Goal: Transaction & Acquisition: Purchase product/service

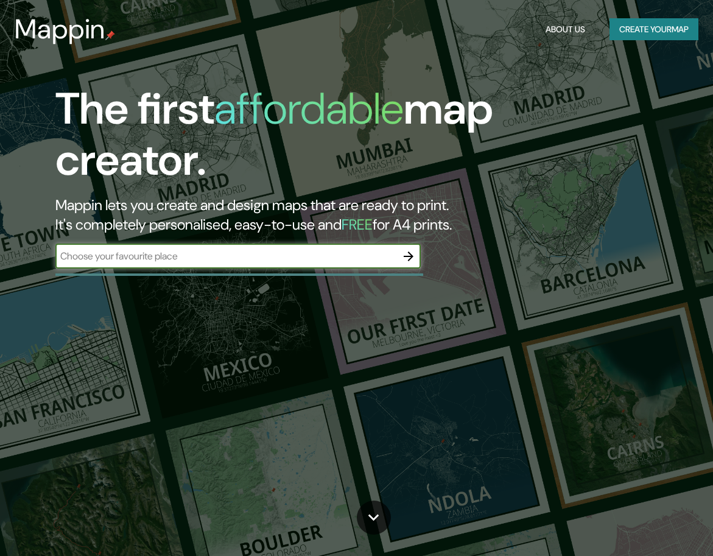
click at [652, 21] on button "Create your map" at bounding box center [653, 29] width 89 height 23
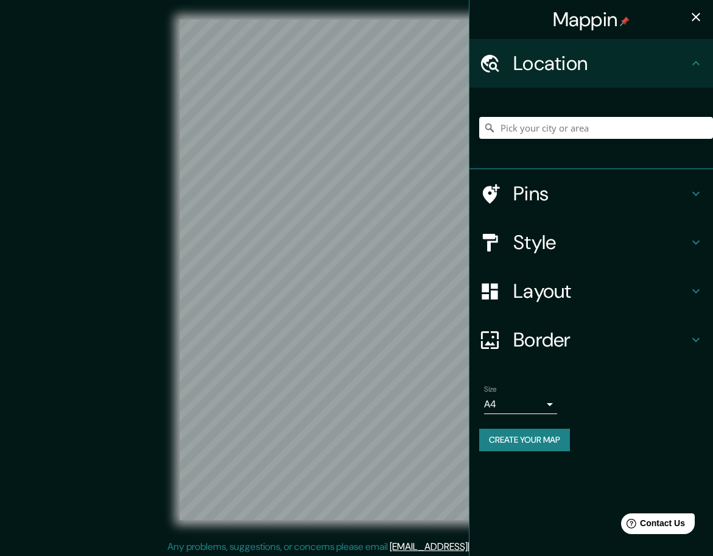
click at [607, 141] on div at bounding box center [596, 127] width 234 height 61
click at [604, 135] on input "Pick your city or area" at bounding box center [596, 128] width 234 height 22
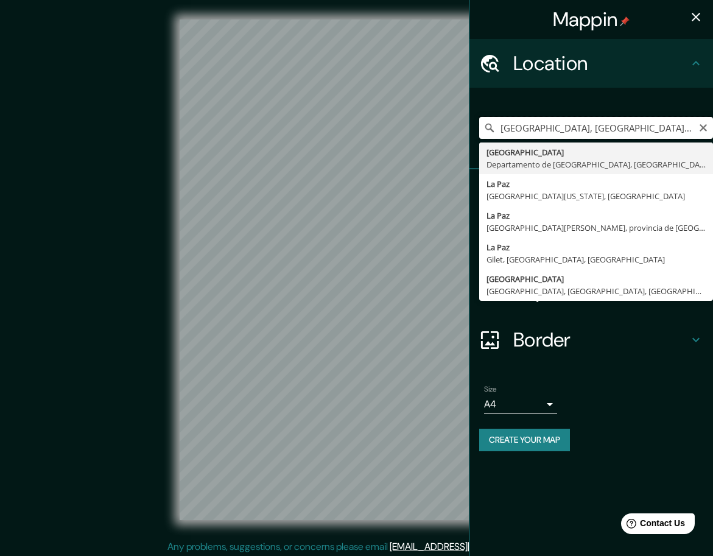
drag, startPoint x: 681, startPoint y: 132, endPoint x: 478, endPoint y: 153, distance: 203.7
click at [478, 153] on div "El Alto, Departamento de La Paz, Bolivia El Alto Departamento de La Paz, Bolivi…" at bounding box center [590, 129] width 243 height 82
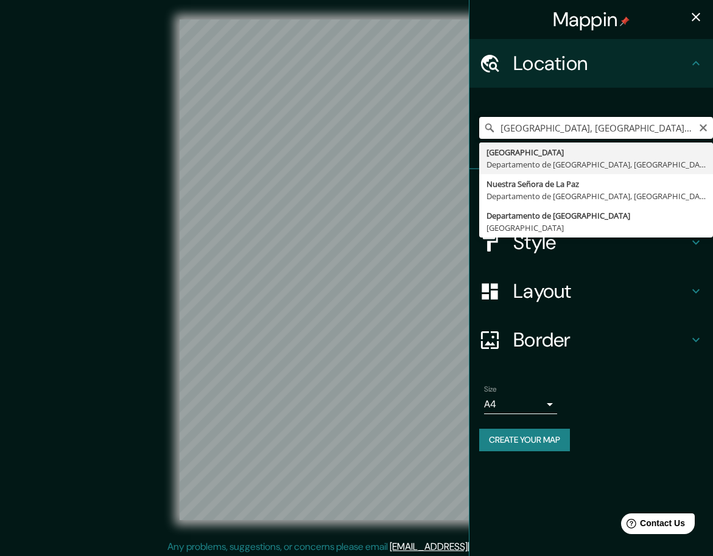
type input "[GEOGRAPHIC_DATA], [GEOGRAPHIC_DATA], [GEOGRAPHIC_DATA]"
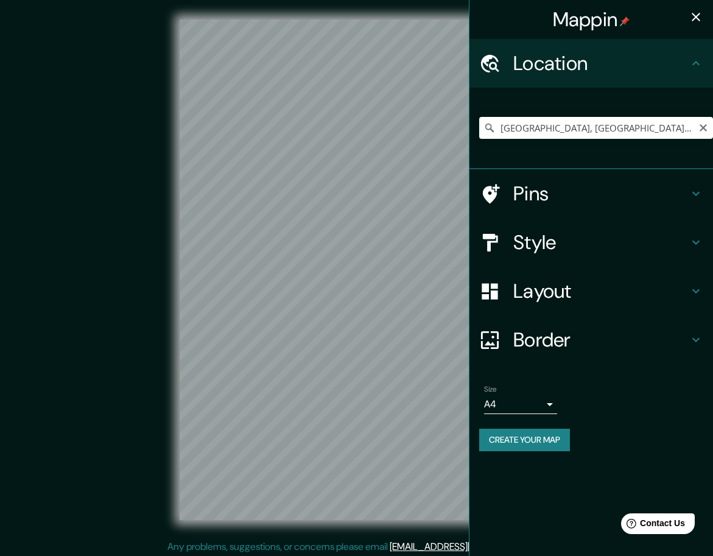
click at [699, 198] on icon at bounding box center [695, 193] width 15 height 15
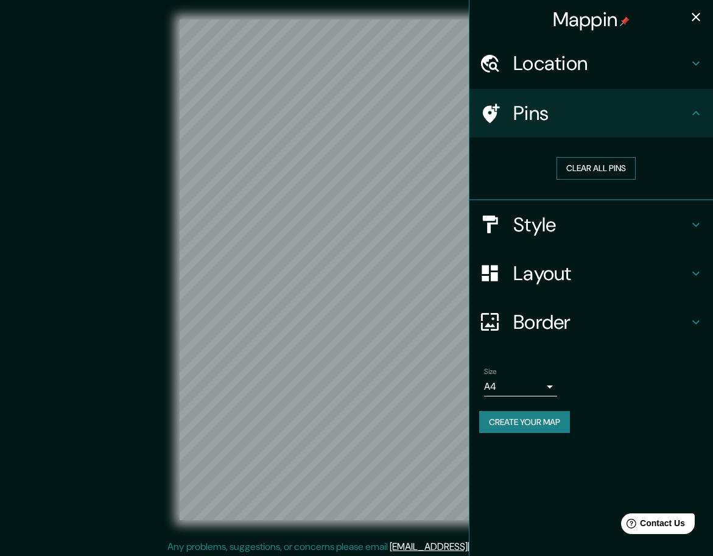
click at [605, 167] on button "Clear all pins" at bounding box center [595, 168] width 79 height 23
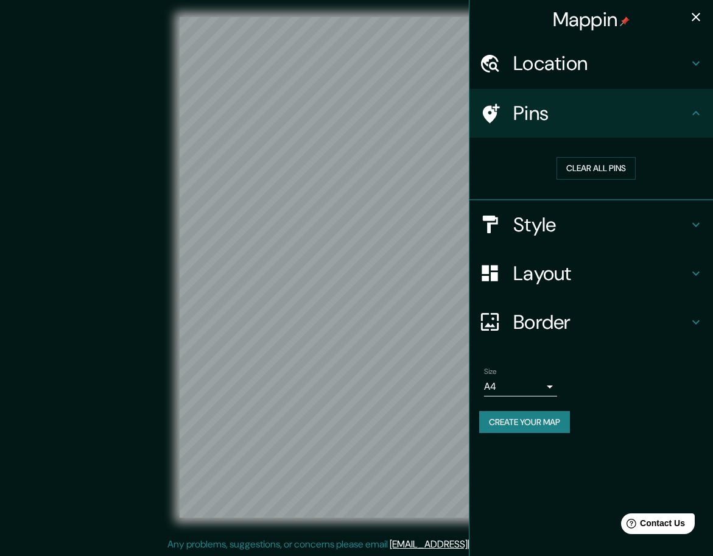
scroll to position [3, 0]
click at [366, 226] on div at bounding box center [364, 228] width 10 height 10
click at [540, 280] on h4 "Layout" at bounding box center [600, 273] width 175 height 24
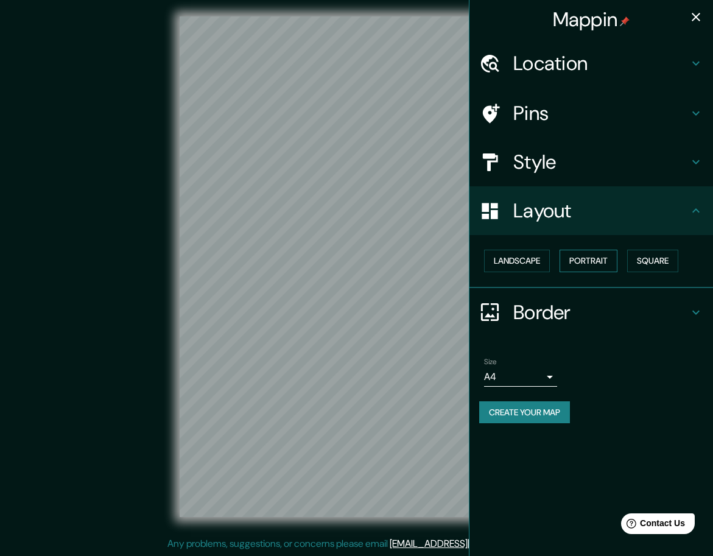
click at [562, 259] on button "Portrait" at bounding box center [588, 261] width 58 height 23
click at [595, 259] on button "Portrait" at bounding box center [588, 261] width 58 height 23
click at [662, 251] on button "Square" at bounding box center [652, 261] width 51 height 23
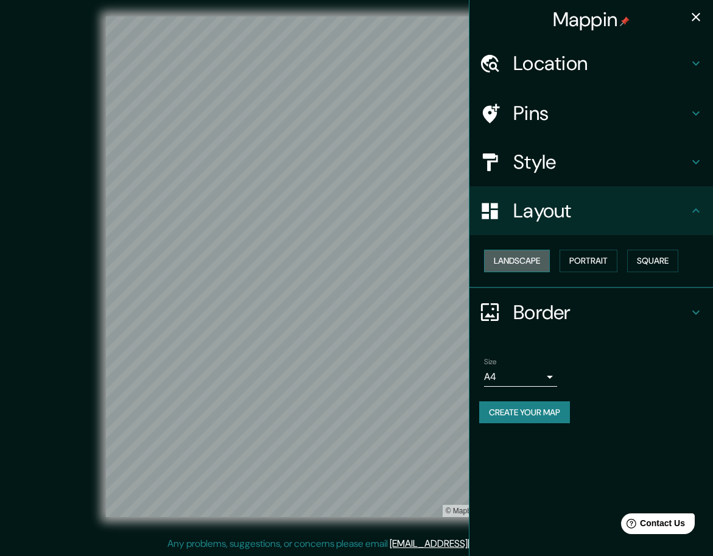
click at [538, 257] on button "Landscape" at bounding box center [517, 261] width 66 height 23
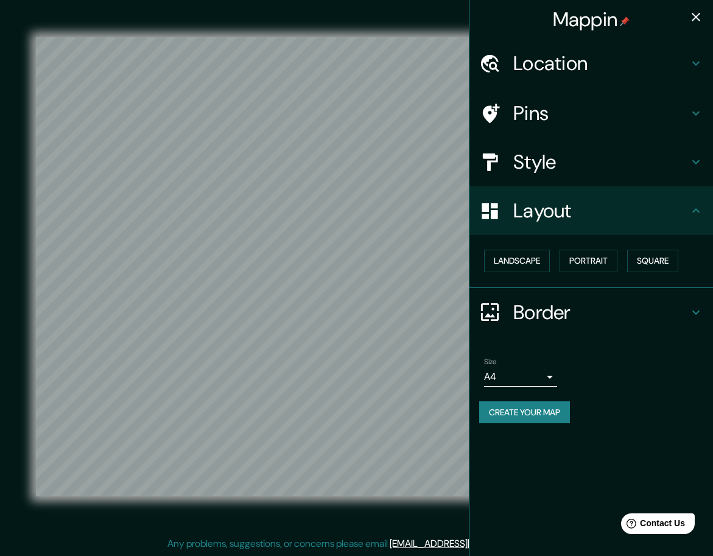
click at [546, 165] on h4 "Style" at bounding box center [600, 162] width 175 height 24
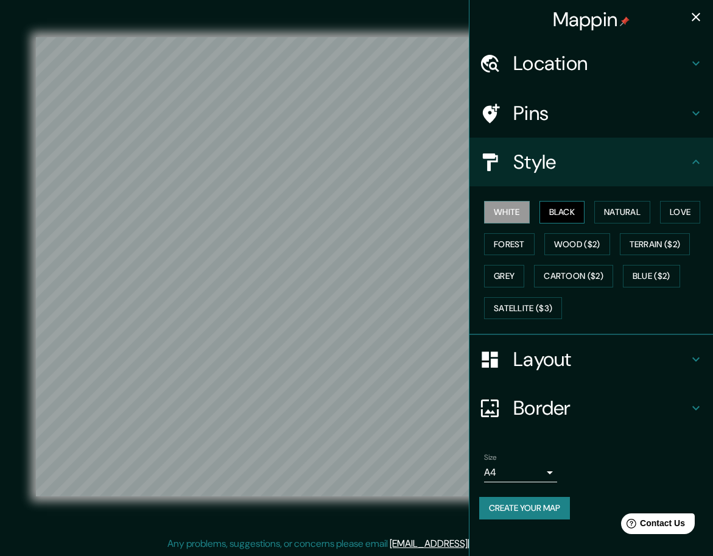
click at [562, 210] on button "Black" at bounding box center [562, 212] width 46 height 23
click at [584, 66] on h4 "Location" at bounding box center [600, 63] width 175 height 24
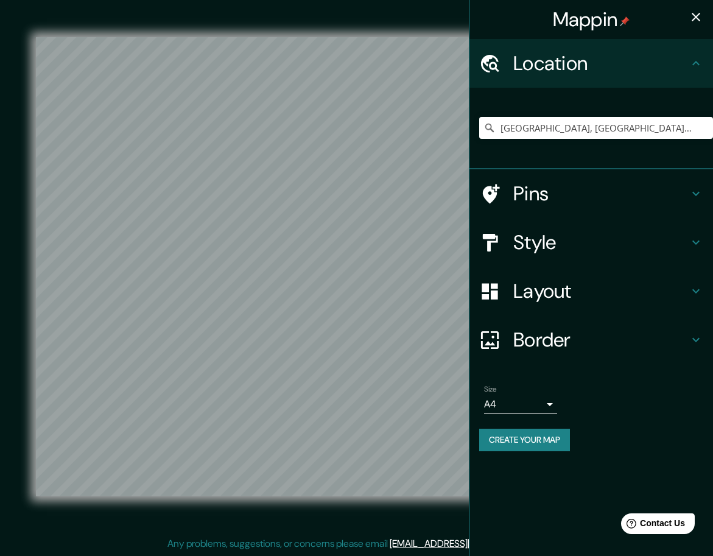
click at [545, 408] on body "Mappin Location El Alto, Departamento de La Paz, Bolivia Pins Style Layout Bord…" at bounding box center [356, 275] width 713 height 556
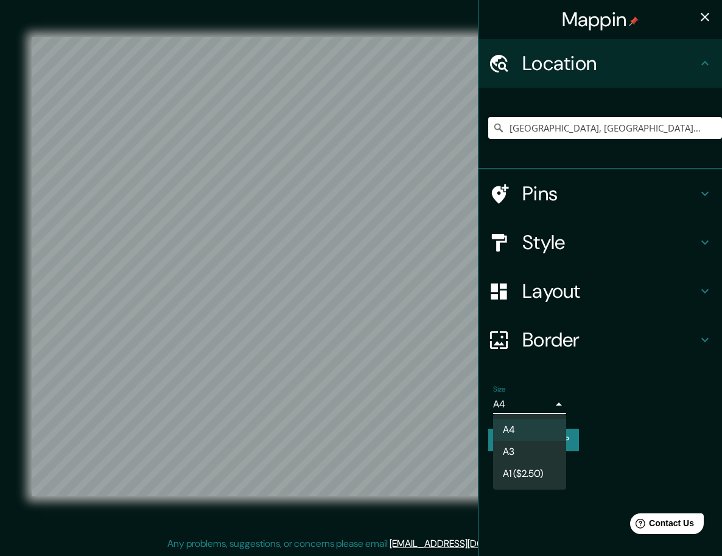
click at [642, 381] on div at bounding box center [361, 278] width 722 height 556
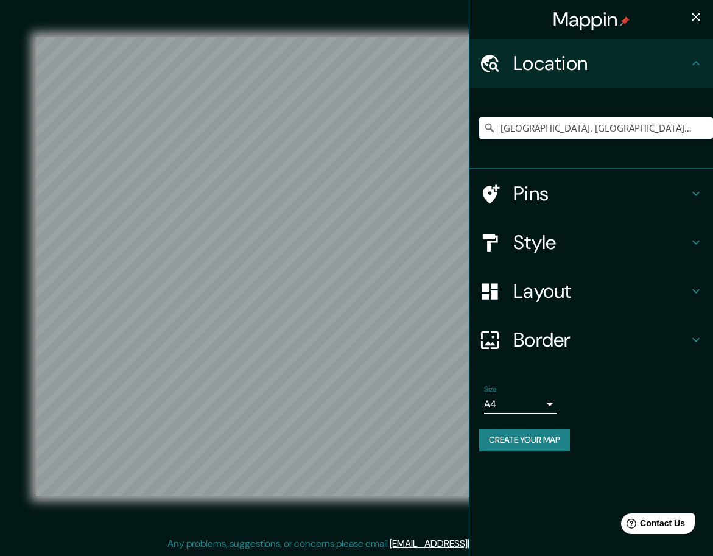
click at [558, 438] on button "Create your map" at bounding box center [524, 439] width 91 height 23
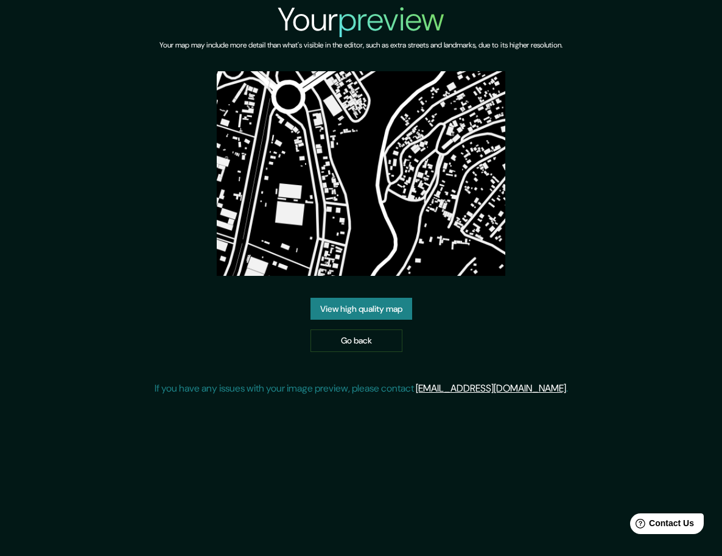
click at [399, 318] on link "View high quality map" at bounding box center [361, 309] width 102 height 23
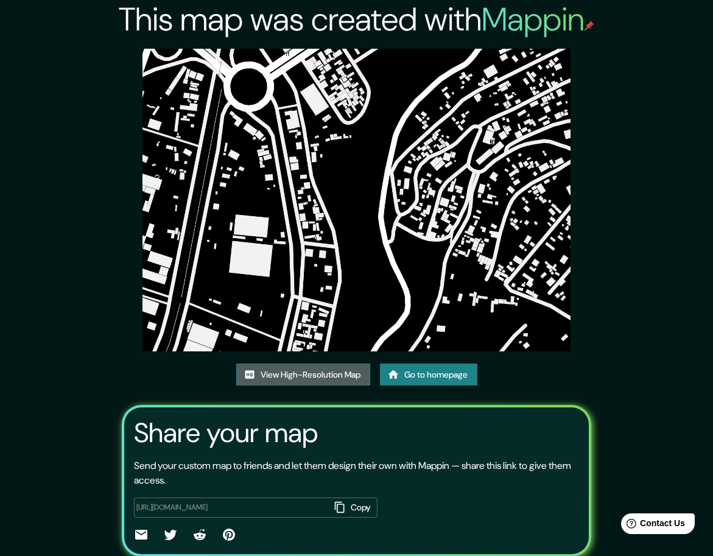
click at [337, 382] on link "View High-Resolution Map" at bounding box center [303, 374] width 134 height 23
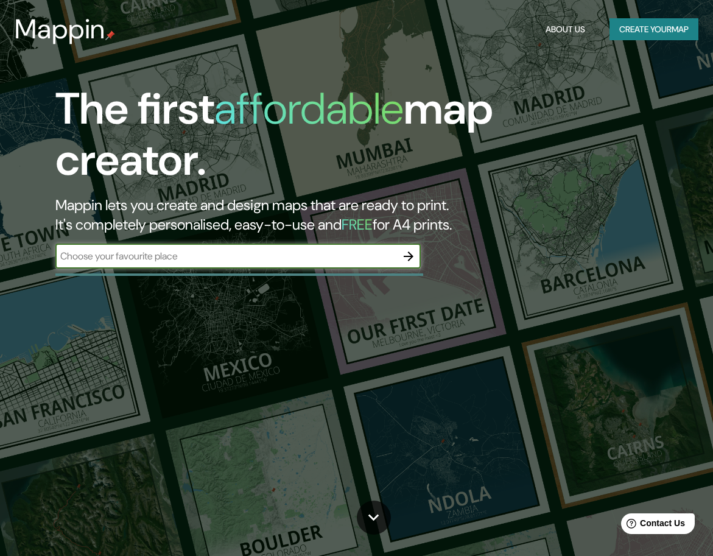
click at [676, 27] on button "Create your map" at bounding box center [653, 29] width 89 height 23
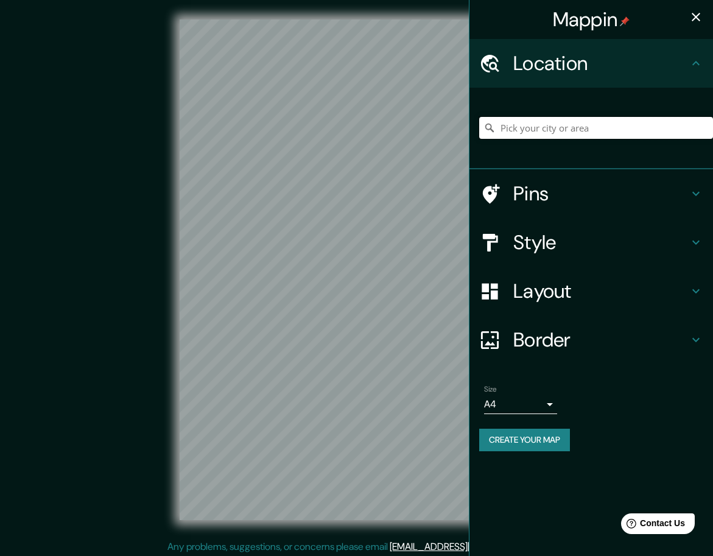
click at [517, 134] on input "Pick your city or area" at bounding box center [596, 128] width 234 height 22
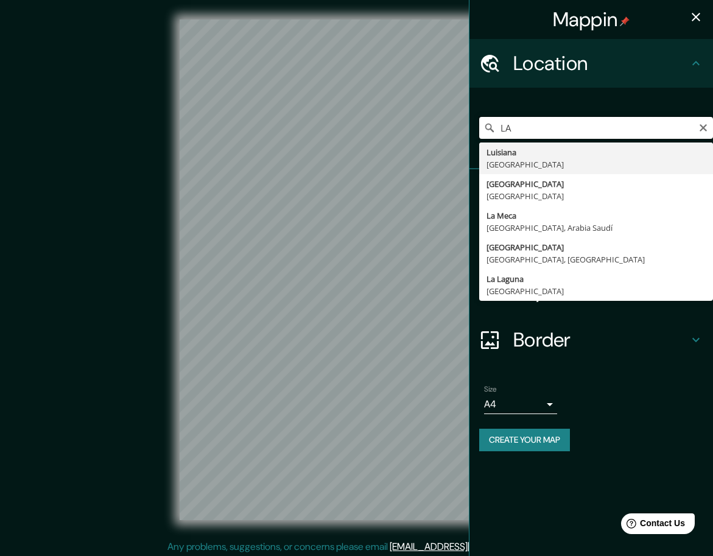
type input "L"
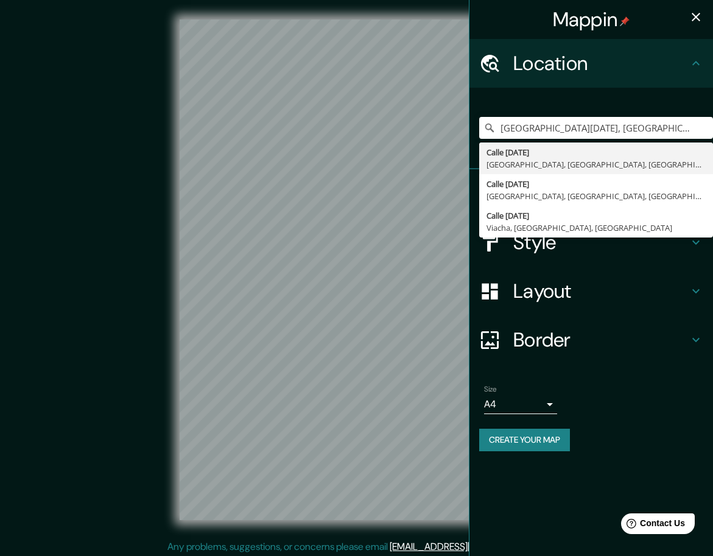
click at [559, 285] on h4 "Layout" at bounding box center [600, 291] width 175 height 24
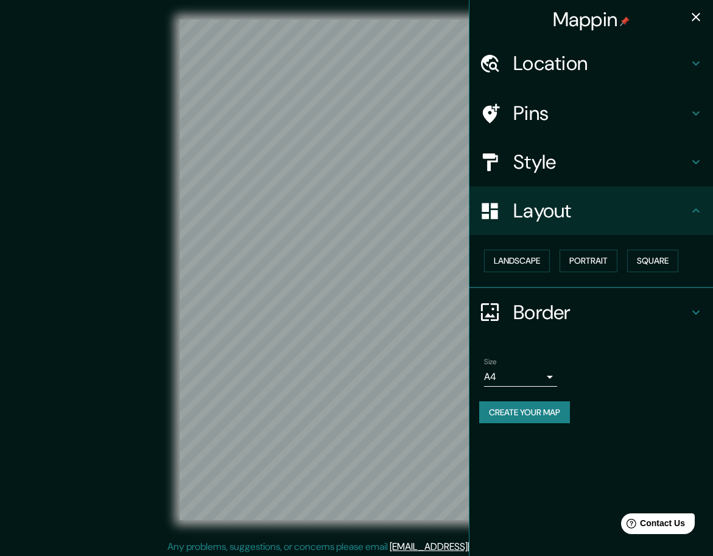
click at [678, 203] on h4 "Layout" at bounding box center [600, 210] width 175 height 24
click at [575, 58] on h4 "Location" at bounding box center [600, 63] width 175 height 24
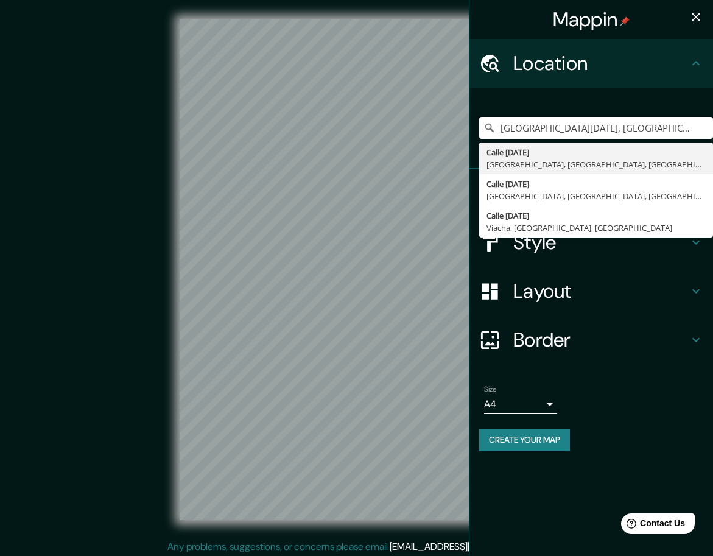
click at [435, 152] on div "Mappin Location [GEOGRAPHIC_DATA][DATE], [GEOGRAPHIC_DATA], [GEOGRAPHIC_DATA], …" at bounding box center [356, 279] width 713 height 559
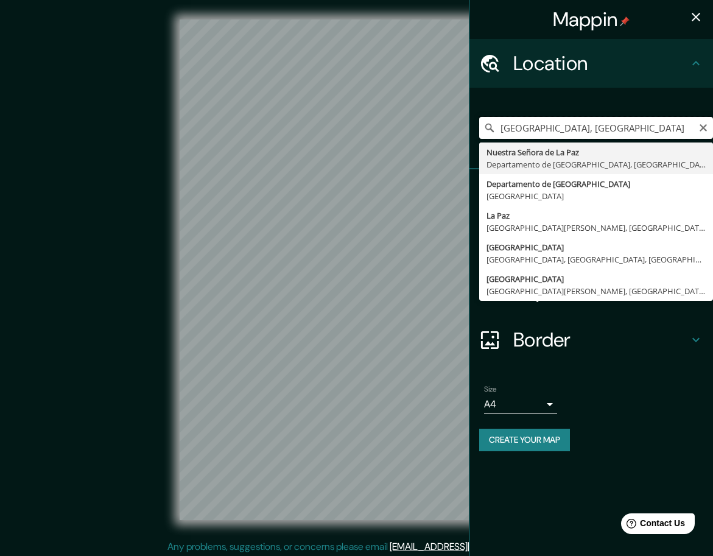
click at [593, 130] on input "[GEOGRAPHIC_DATA], [GEOGRAPHIC_DATA]" at bounding box center [596, 128] width 234 height 22
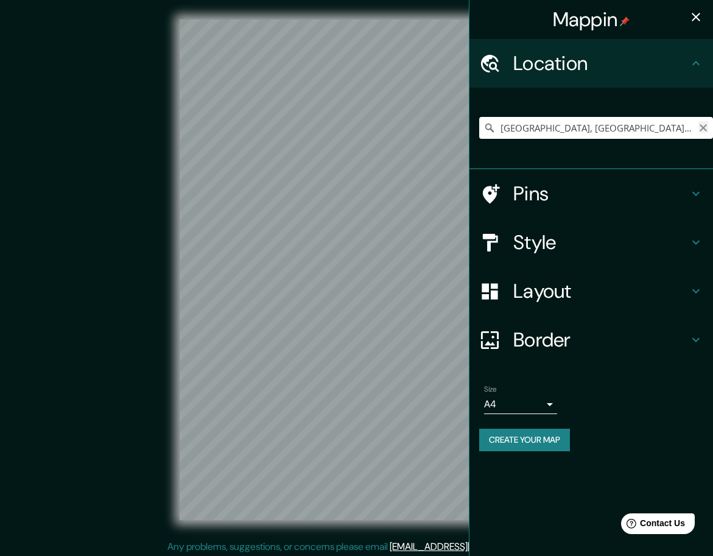
type input "[GEOGRAPHIC_DATA], [GEOGRAPHIC_DATA], [GEOGRAPHIC_DATA]"
click at [701, 129] on icon "Clear" at bounding box center [702, 127] width 7 height 7
type input "[PERSON_NAME], [PERSON_NAME][GEOGRAPHIC_DATA], [GEOGRAPHIC_DATA]"
click at [704, 131] on icon "Clear" at bounding box center [703, 128] width 10 height 10
type input "[GEOGRAPHIC_DATA], [GEOGRAPHIC_DATA], [GEOGRAPHIC_DATA]"
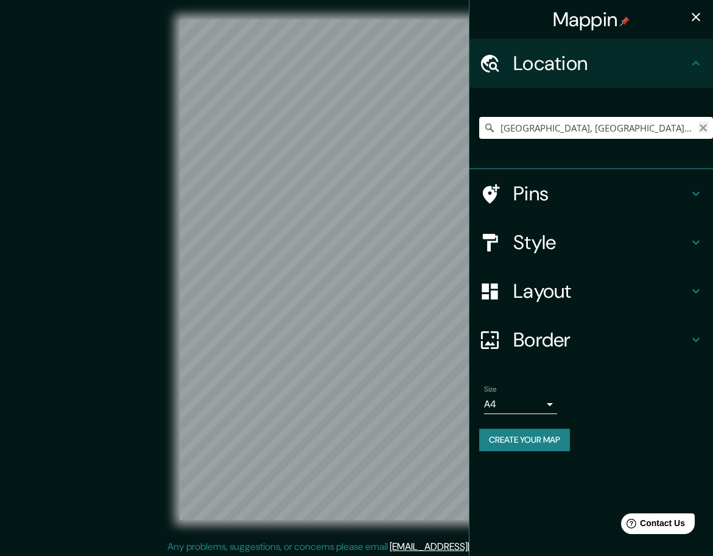
click at [702, 130] on icon "Clear" at bounding box center [703, 128] width 10 height 10
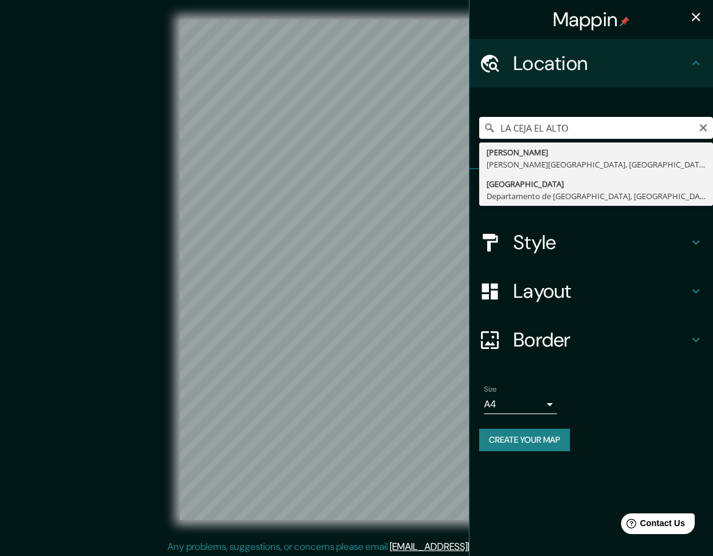
type input "[GEOGRAPHIC_DATA], [GEOGRAPHIC_DATA], [GEOGRAPHIC_DATA]"
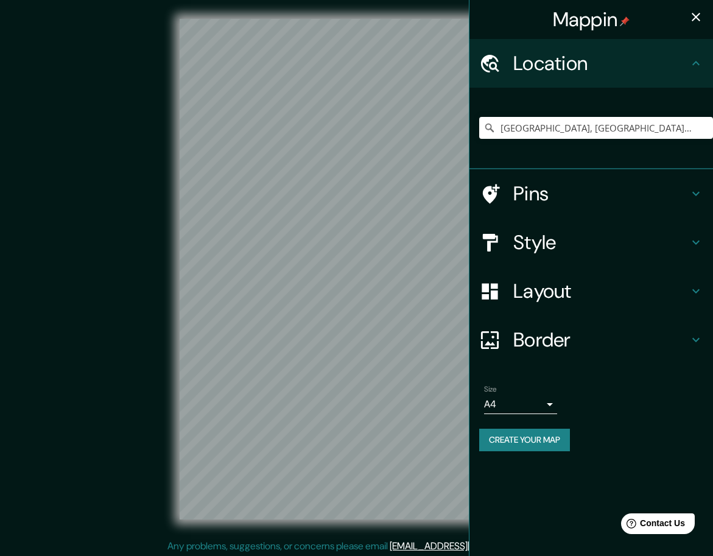
scroll to position [3, 0]
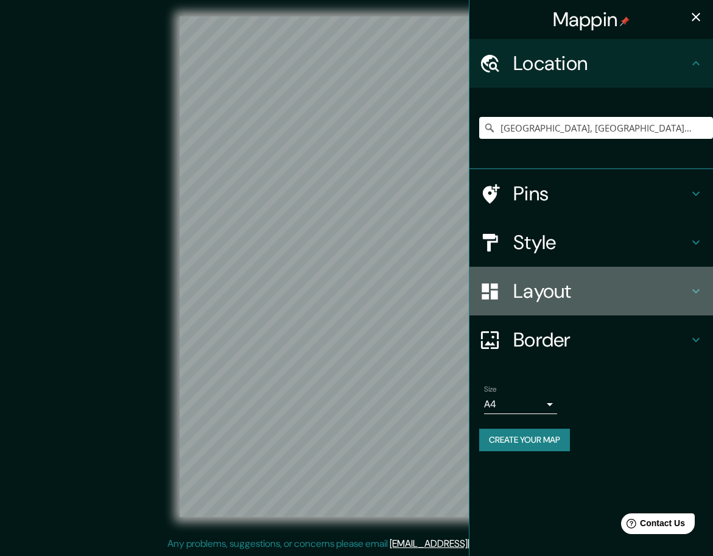
click at [599, 295] on h4 "Layout" at bounding box center [600, 291] width 175 height 24
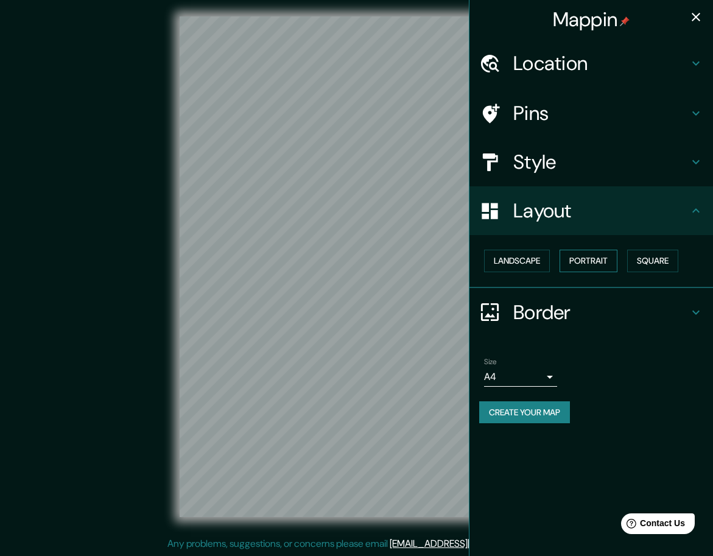
click at [603, 265] on button "Portrait" at bounding box center [588, 261] width 58 height 23
click at [603, 264] on button "Portrait" at bounding box center [588, 261] width 58 height 23
click at [542, 256] on button "Landscape" at bounding box center [517, 261] width 66 height 23
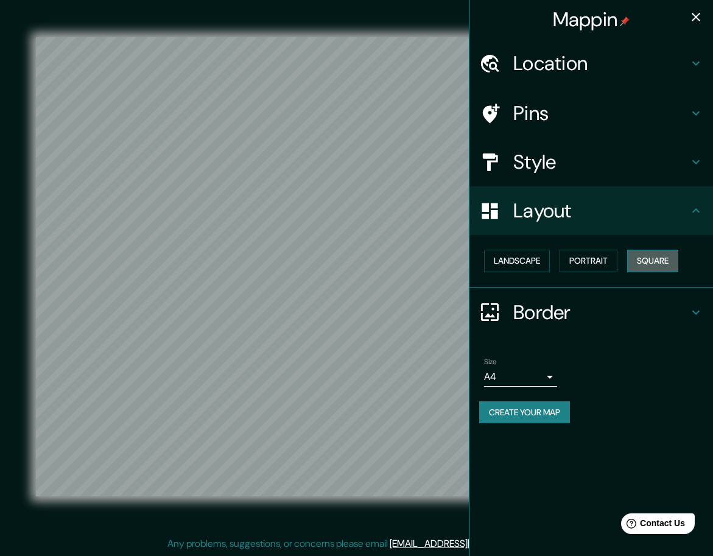
click at [659, 259] on button "Square" at bounding box center [652, 261] width 51 height 23
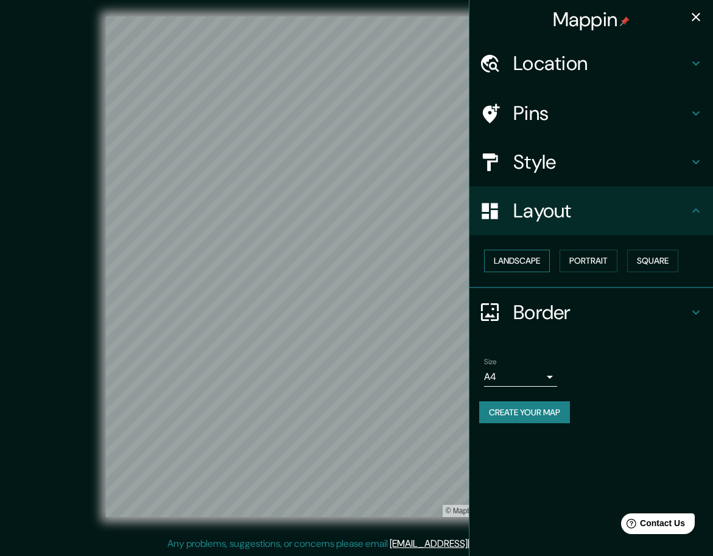
click at [525, 267] on button "Landscape" at bounding box center [517, 261] width 66 height 23
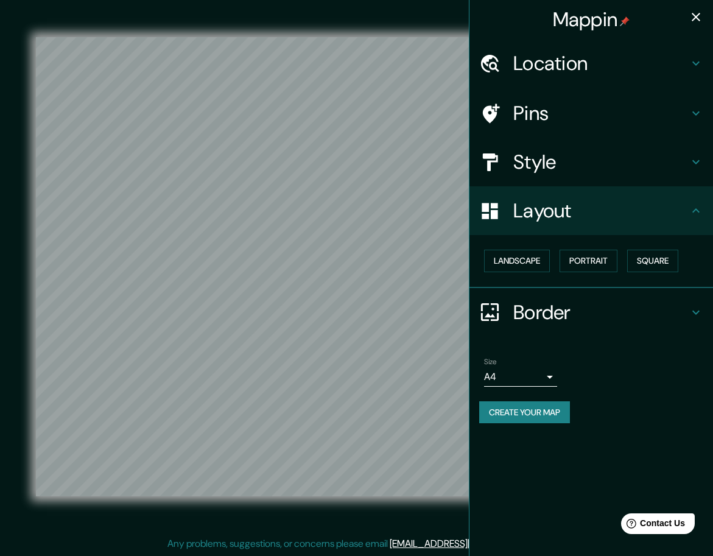
click at [587, 159] on h4 "Style" at bounding box center [600, 162] width 175 height 24
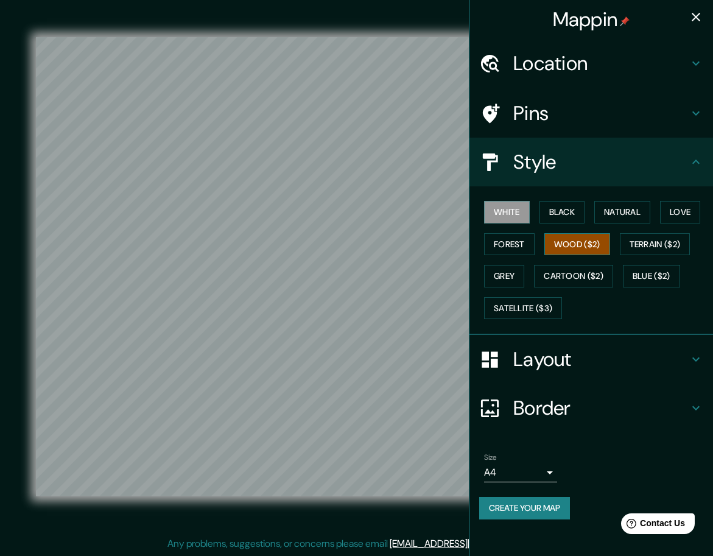
click at [563, 245] on button "Wood ($2)" at bounding box center [577, 244] width 66 height 23
click at [517, 243] on button "Forest" at bounding box center [509, 244] width 51 height 23
click at [585, 248] on button "Wood ($2)" at bounding box center [577, 244] width 66 height 23
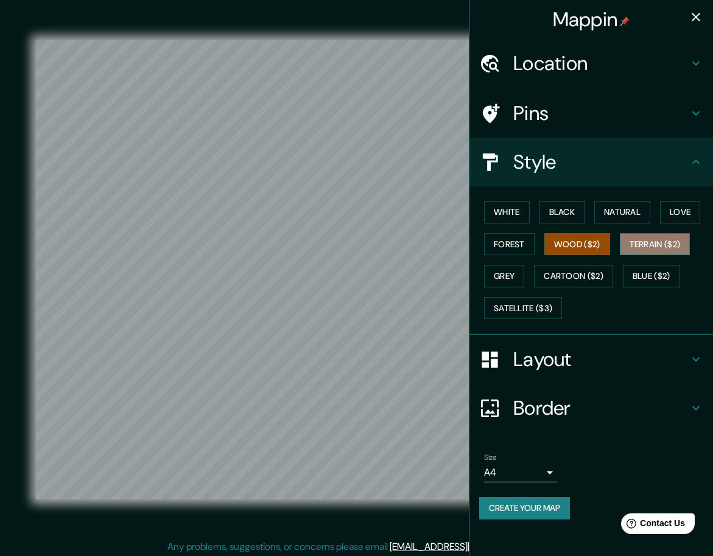
click at [644, 241] on button "Terrain ($2)" at bounding box center [655, 244] width 71 height 23
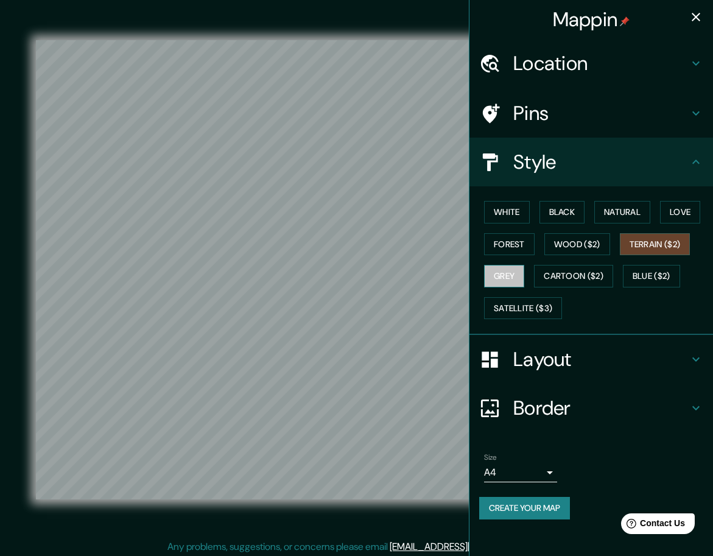
click at [506, 269] on button "Grey" at bounding box center [504, 276] width 40 height 23
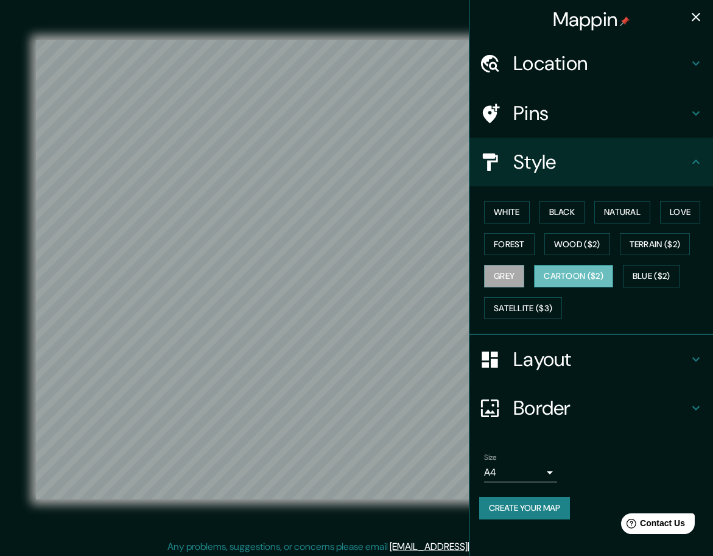
click at [560, 278] on button "Cartoon ($2)" at bounding box center [573, 276] width 79 height 23
click at [654, 279] on button "Blue ($2)" at bounding box center [651, 276] width 57 height 23
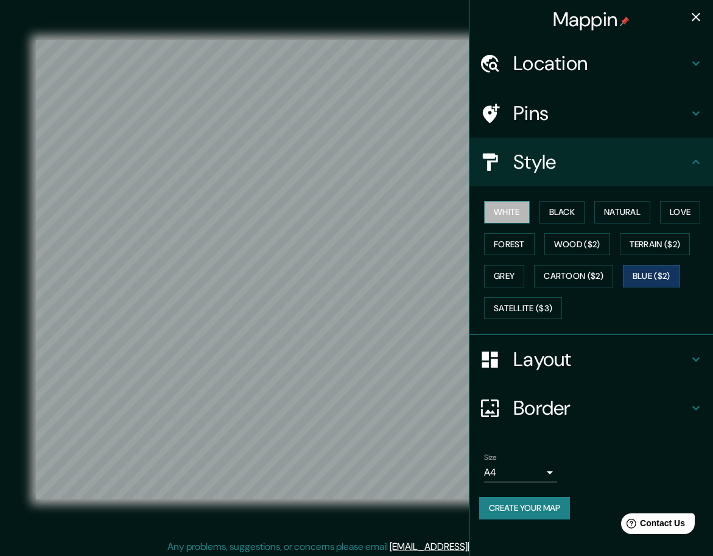
click at [516, 213] on button "White" at bounding box center [507, 212] width 46 height 23
click at [554, 214] on button "Black" at bounding box center [562, 212] width 46 height 23
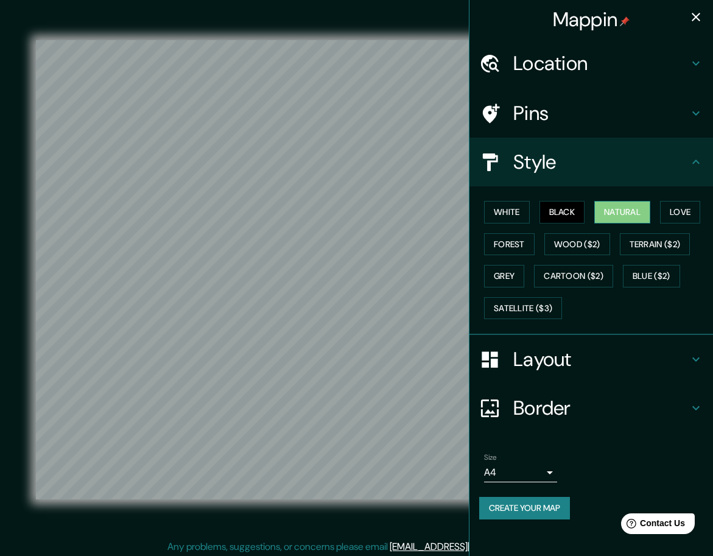
click at [610, 216] on button "Natural" at bounding box center [622, 212] width 56 height 23
click at [680, 208] on button "Love" at bounding box center [680, 212] width 40 height 23
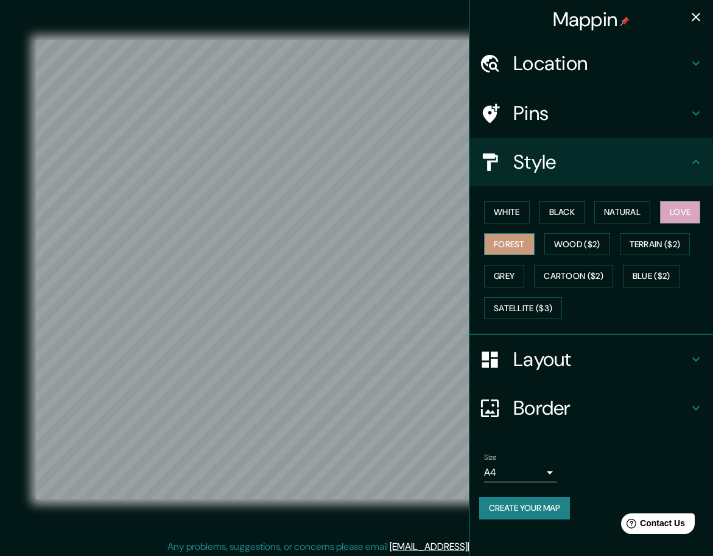
click at [504, 250] on button "Forest" at bounding box center [509, 244] width 51 height 23
click at [556, 237] on button "Wood ($2)" at bounding box center [577, 244] width 66 height 23
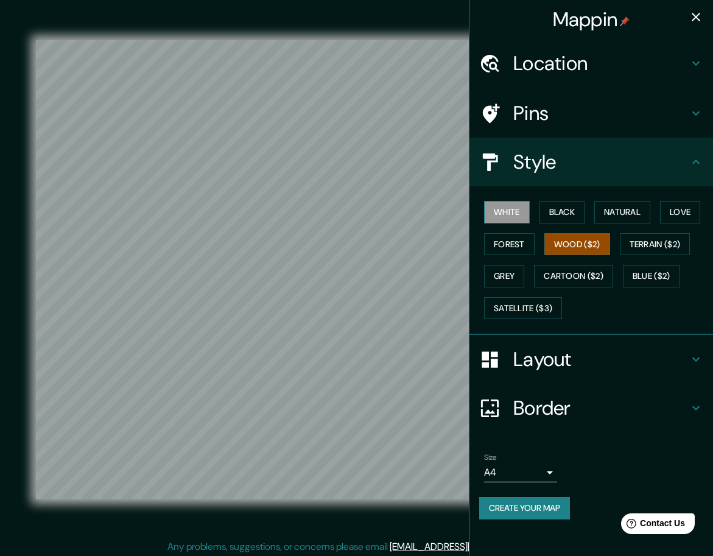
click at [520, 217] on button "White" at bounding box center [507, 212] width 46 height 23
click at [570, 217] on button "Black" at bounding box center [562, 212] width 46 height 23
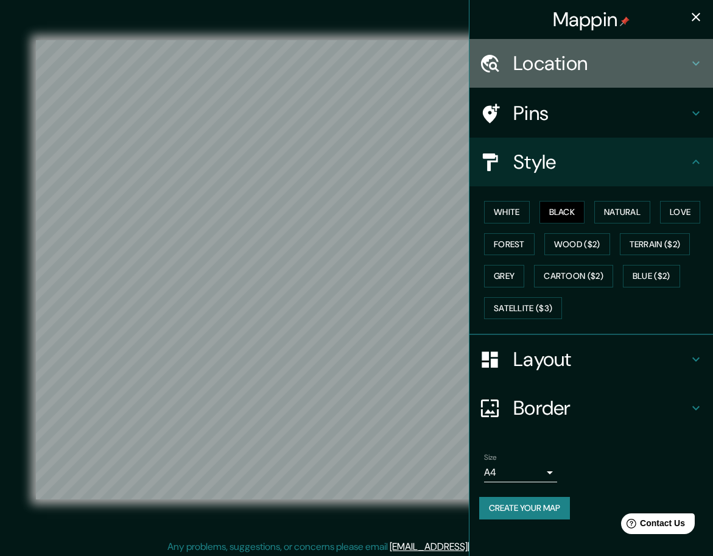
click at [592, 73] on h4 "Location" at bounding box center [600, 63] width 175 height 24
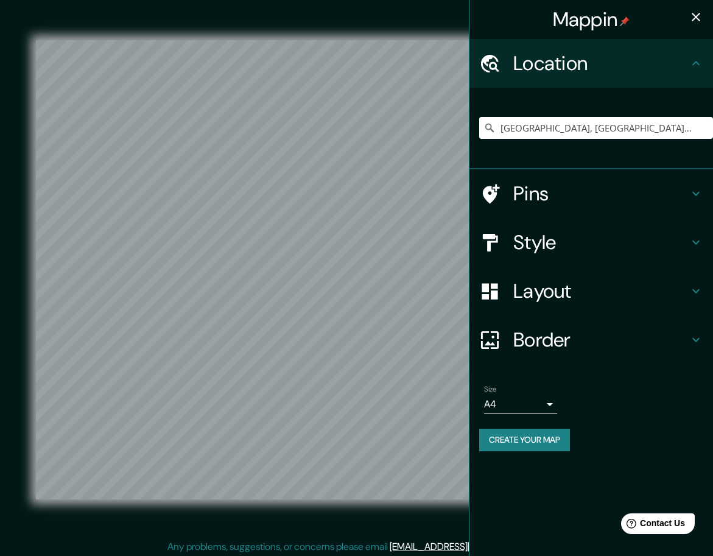
click at [537, 201] on h4 "Pins" at bounding box center [600, 193] width 175 height 24
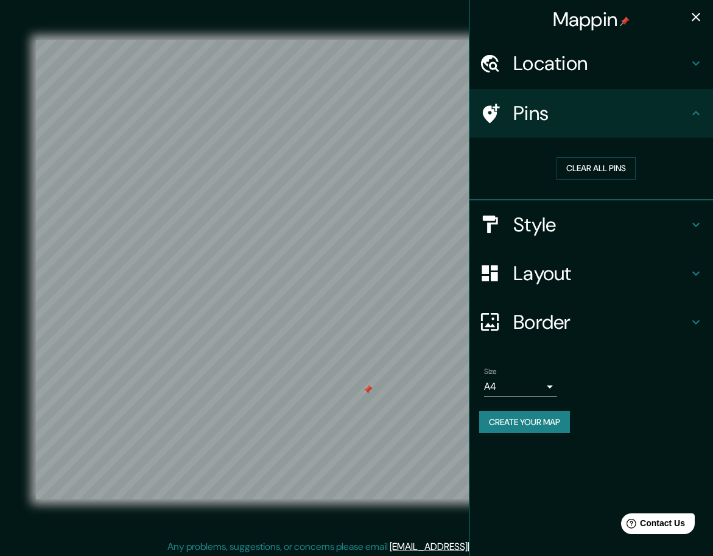
click at [363, 391] on div at bounding box center [368, 390] width 10 height 10
click at [589, 170] on button "Clear all pins" at bounding box center [595, 168] width 79 height 23
click at [537, 426] on button "Create your map" at bounding box center [524, 422] width 91 height 23
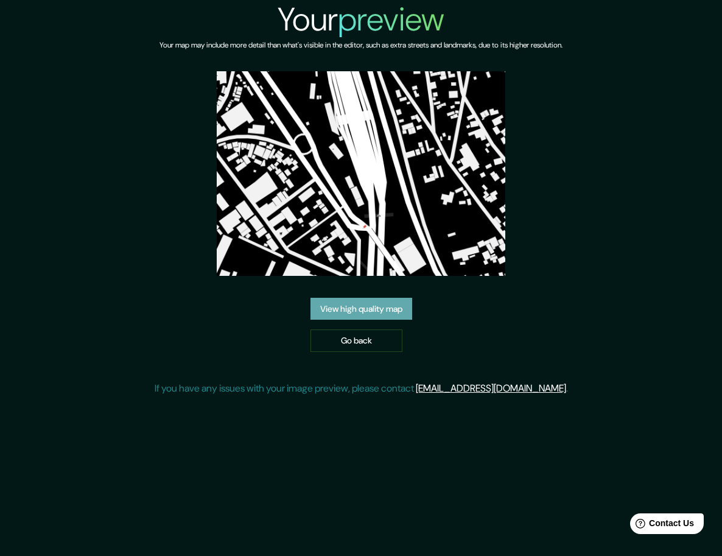
click at [386, 314] on link "View high quality map" at bounding box center [361, 309] width 102 height 23
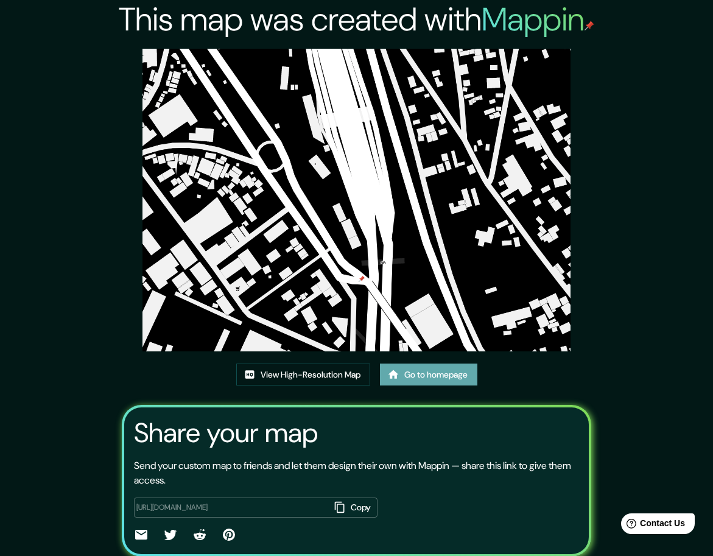
click at [408, 382] on link "Go to homepage" at bounding box center [428, 374] width 97 height 23
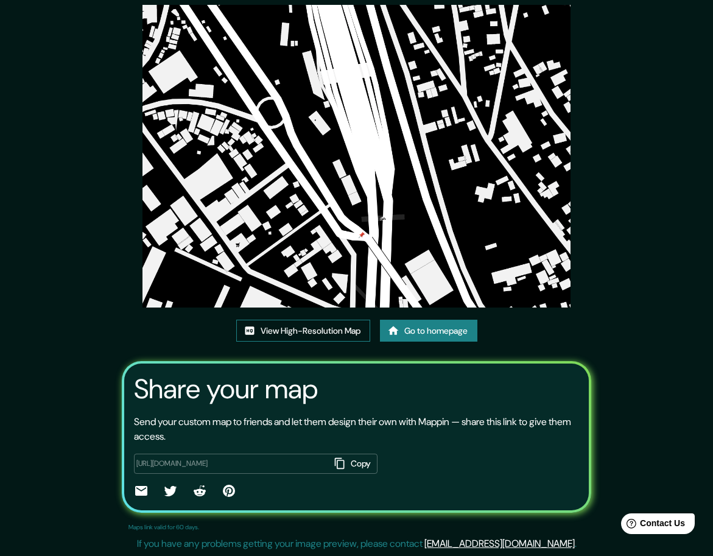
click at [296, 328] on link "View High-Resolution Map" at bounding box center [303, 331] width 134 height 23
